Goal: Task Accomplishment & Management: Manage account settings

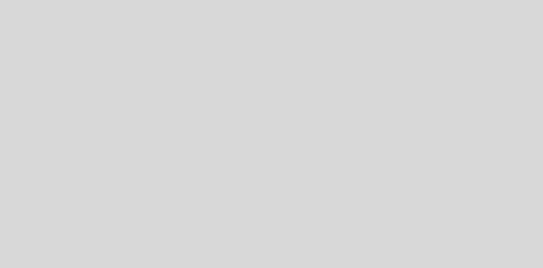
select select "pt"
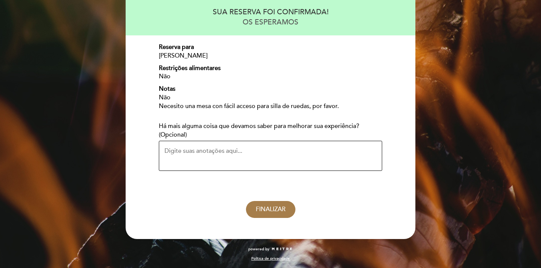
scroll to position [80, 0]
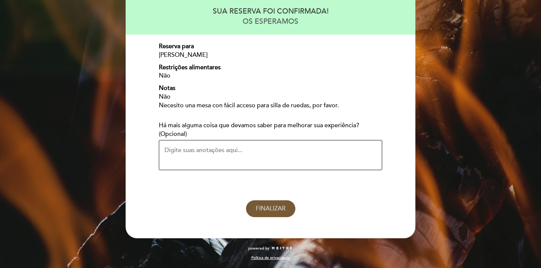
click at [253, 207] on button "FINALIZAR" at bounding box center [270, 209] width 49 height 17
select select "pt"
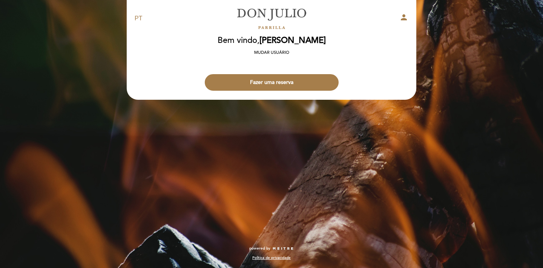
click at [406, 20] on icon "person" at bounding box center [403, 17] width 9 height 9
select select "pt"
